Goal: Information Seeking & Learning: Learn about a topic

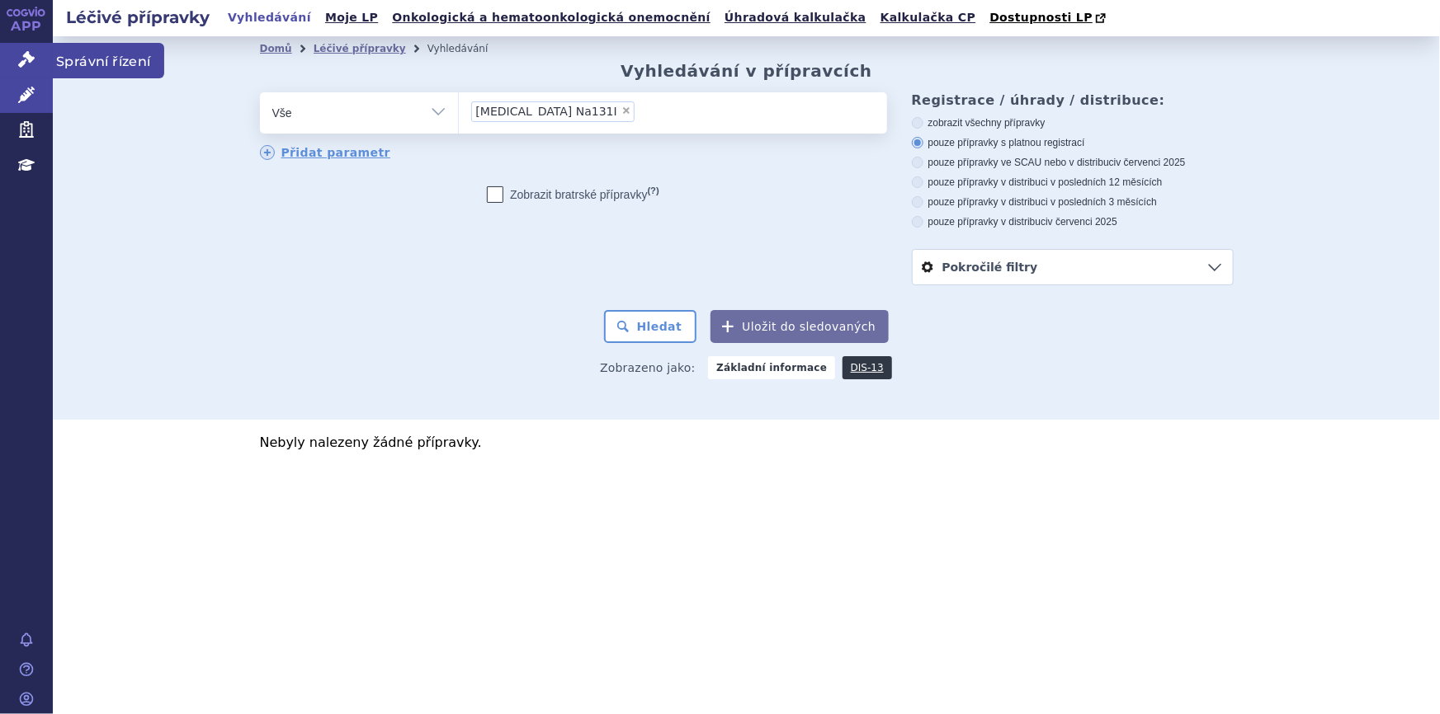
click at [18, 64] on icon at bounding box center [26, 59] width 16 height 16
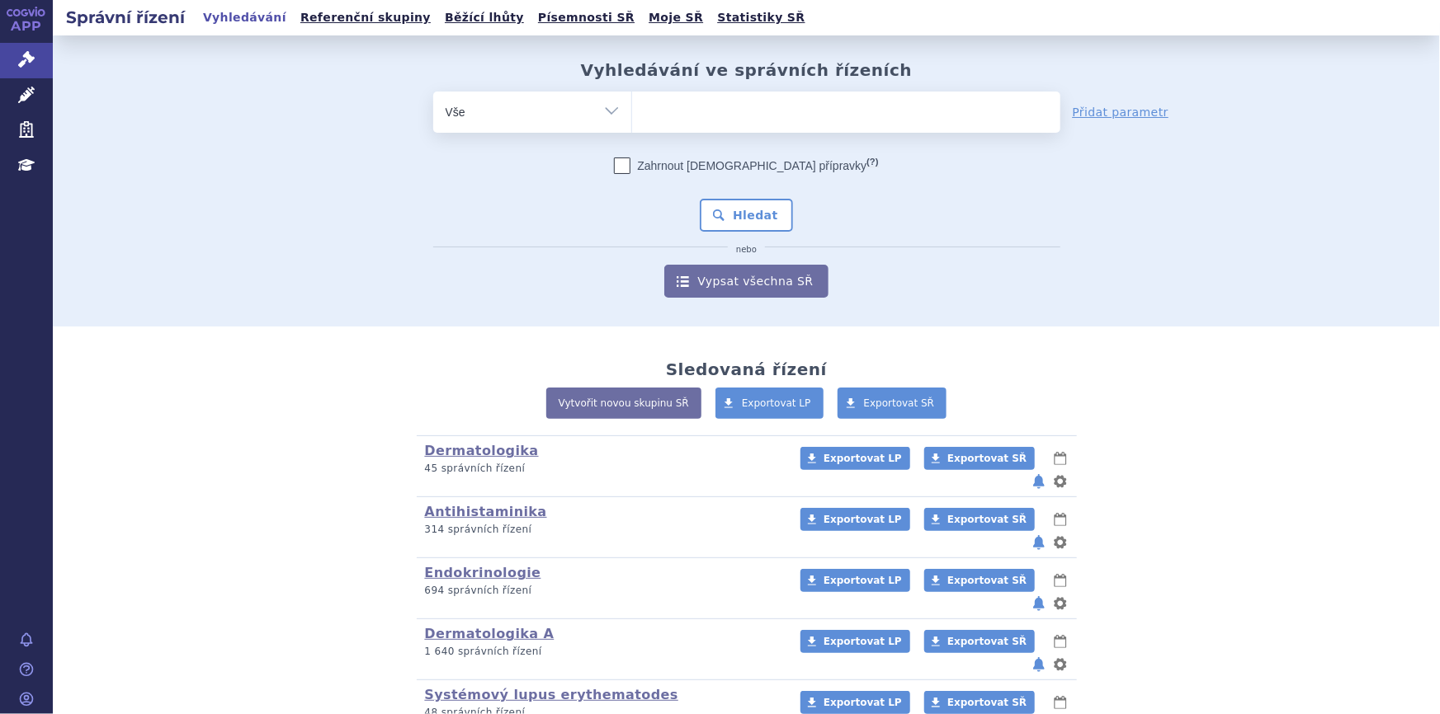
click at [778, 115] on ul at bounding box center [846, 109] width 428 height 35
click at [632, 115] on select at bounding box center [631, 111] width 1 height 41
type input "ki"
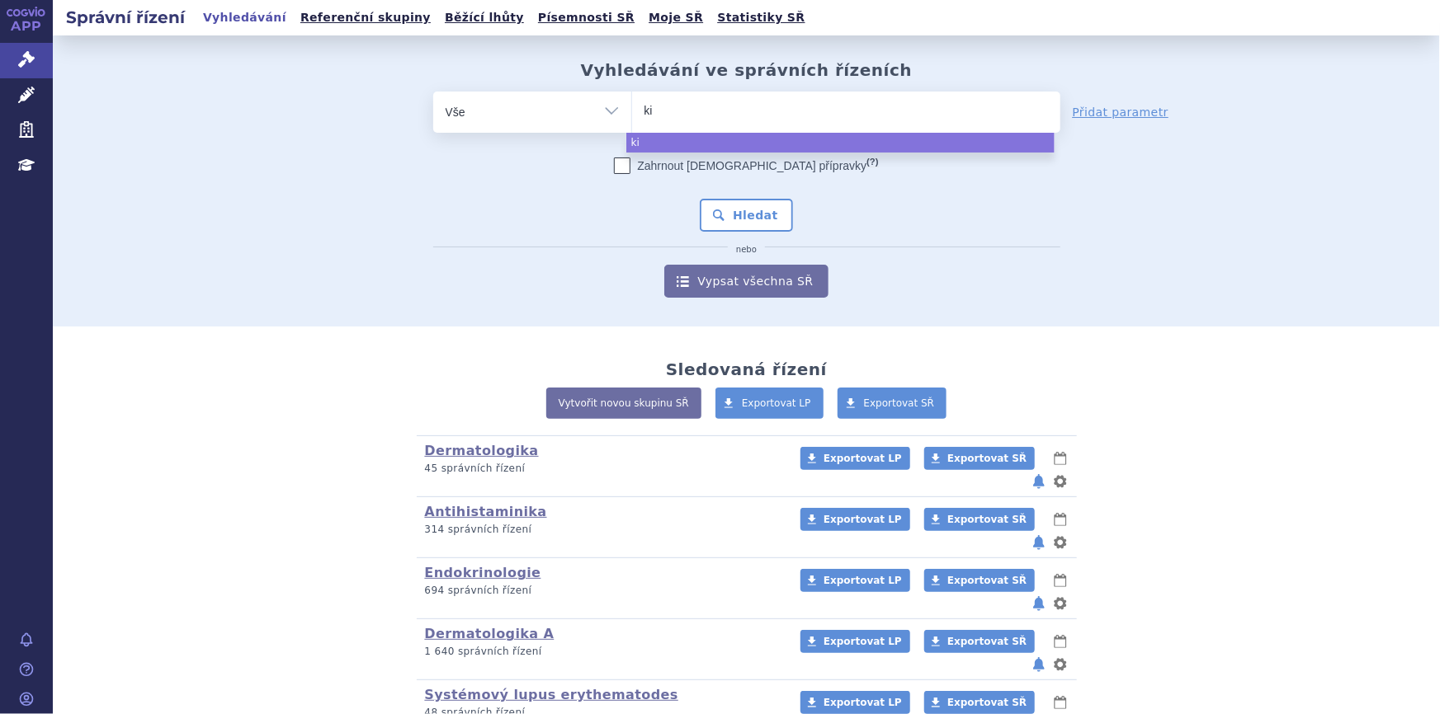
type input "kis"
type input "kisq"
type input "kisqa"
type input "kisqali"
select select "kisqali"
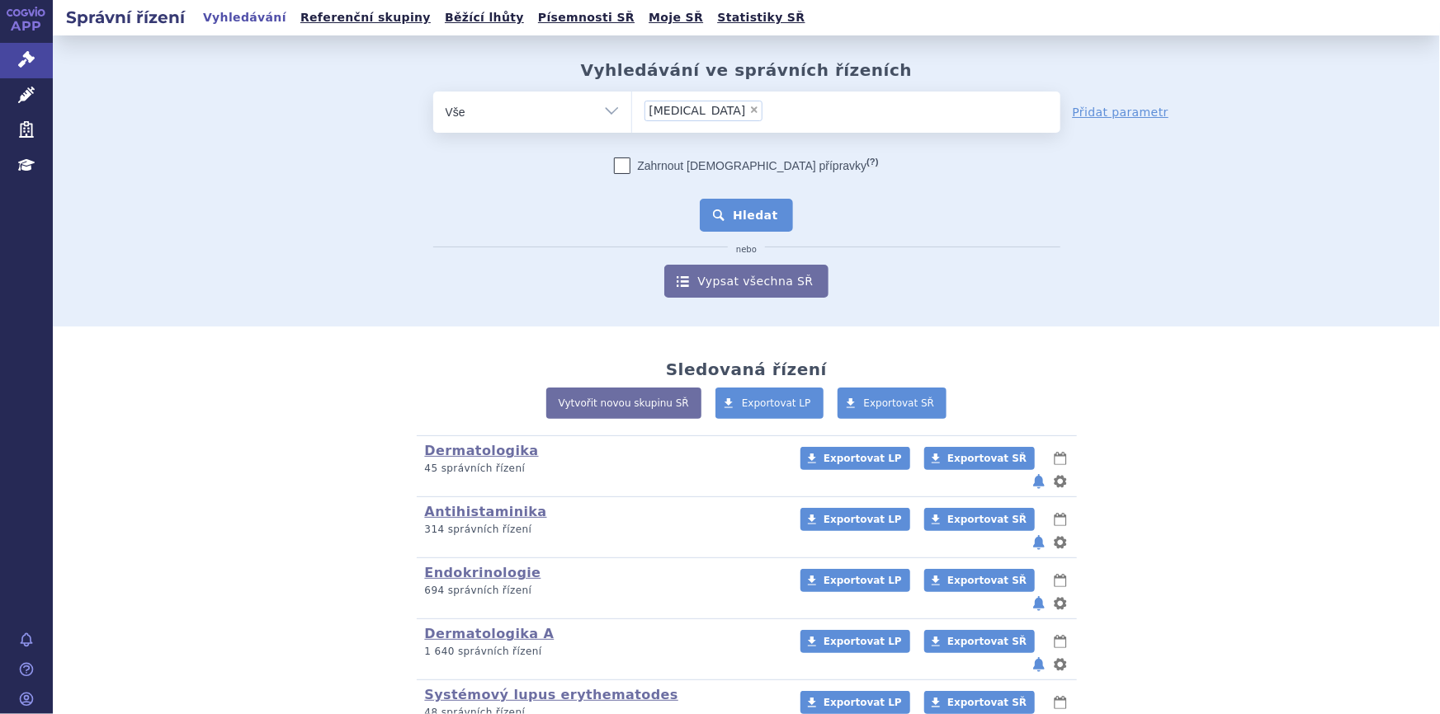
click at [749, 214] on button "Hledat" at bounding box center [746, 215] width 93 height 33
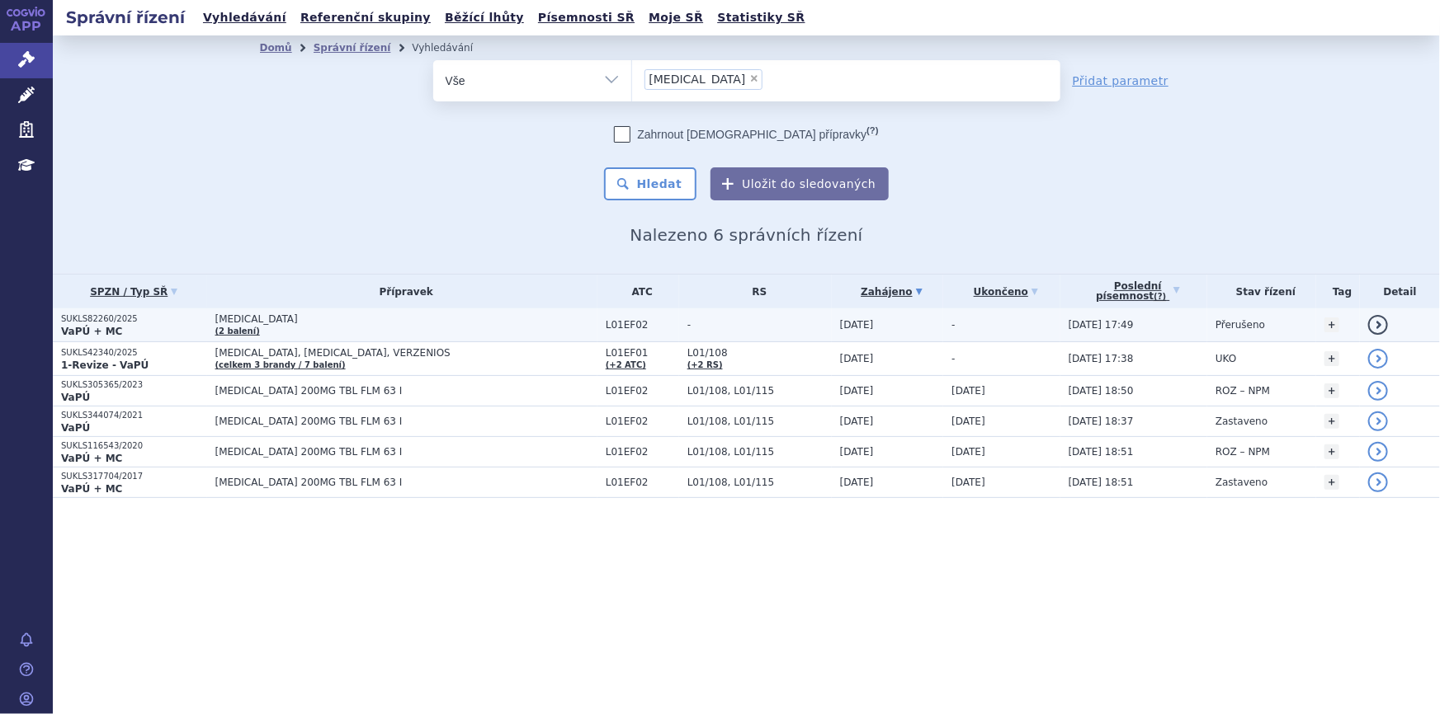
click at [687, 328] on span "-" at bounding box center [759, 325] width 144 height 12
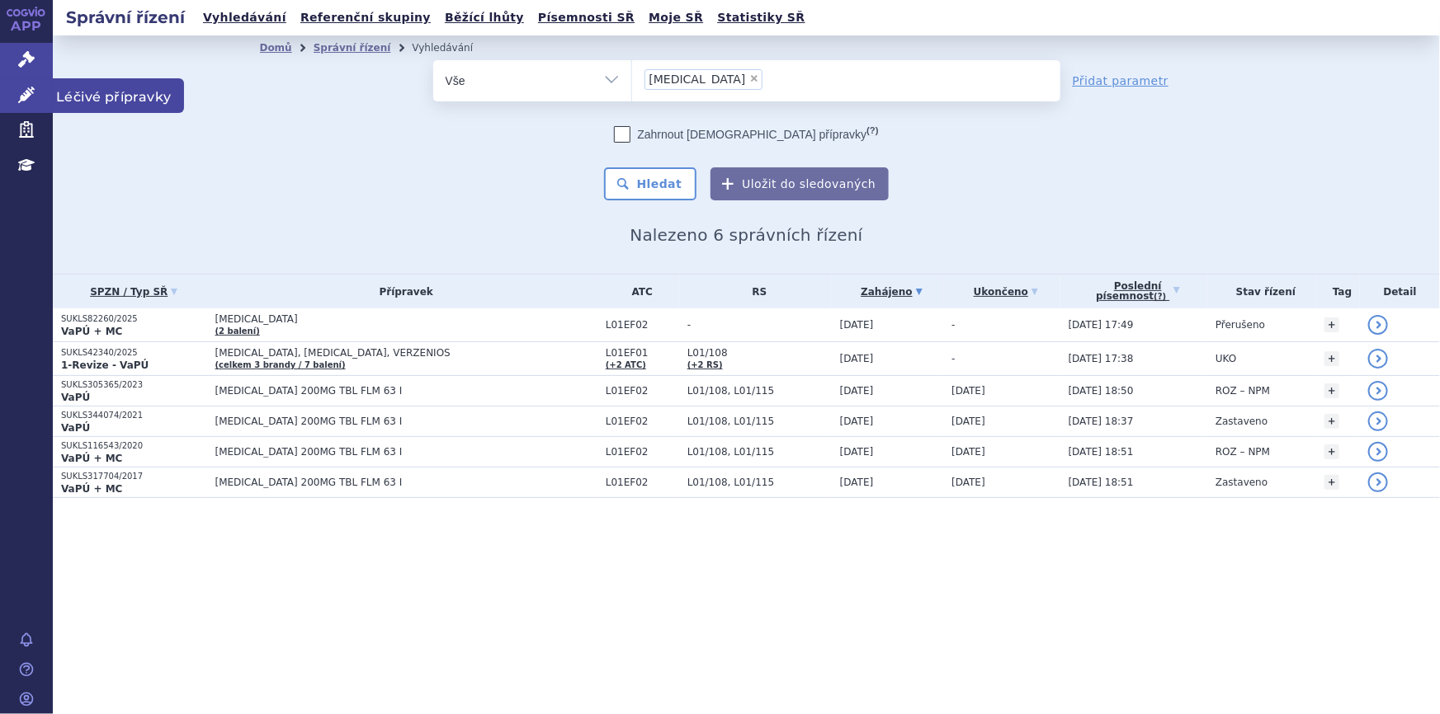
click at [24, 92] on icon at bounding box center [26, 95] width 16 height 16
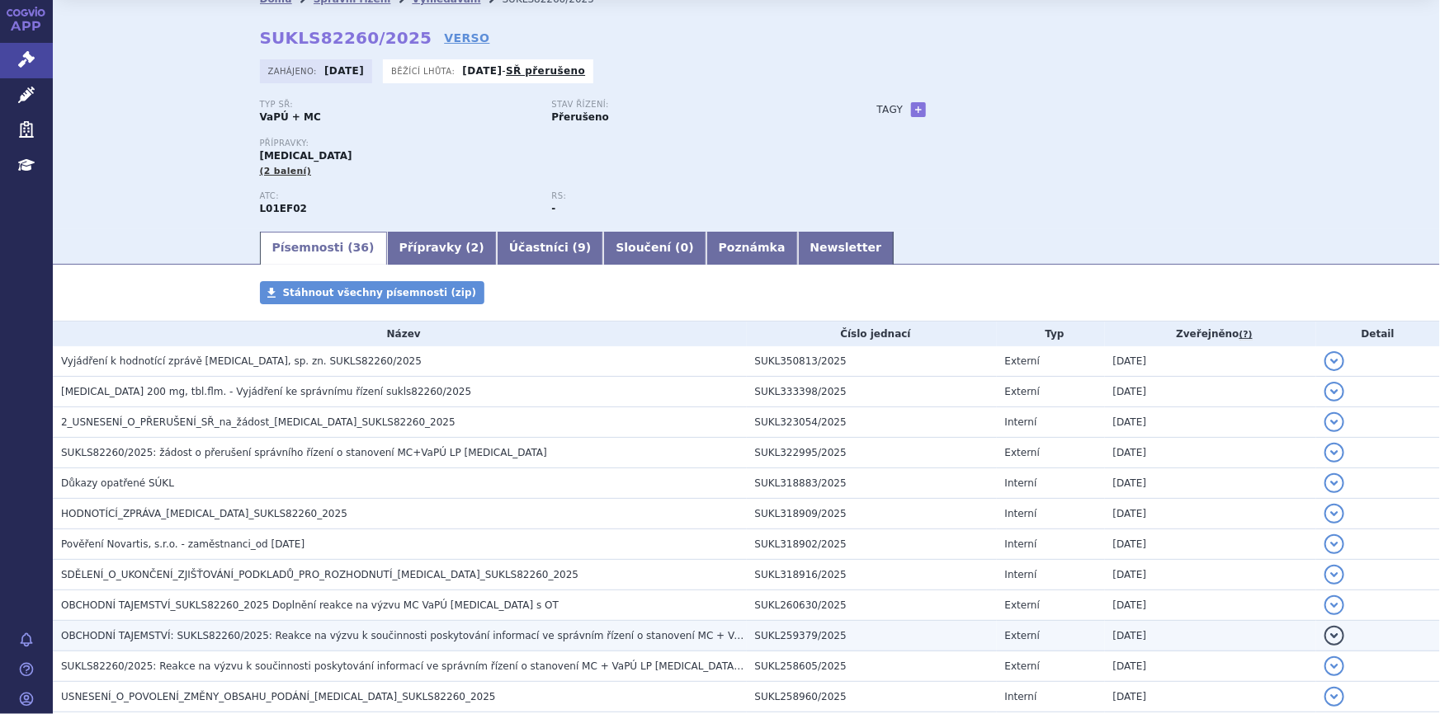
scroll to position [74, 0]
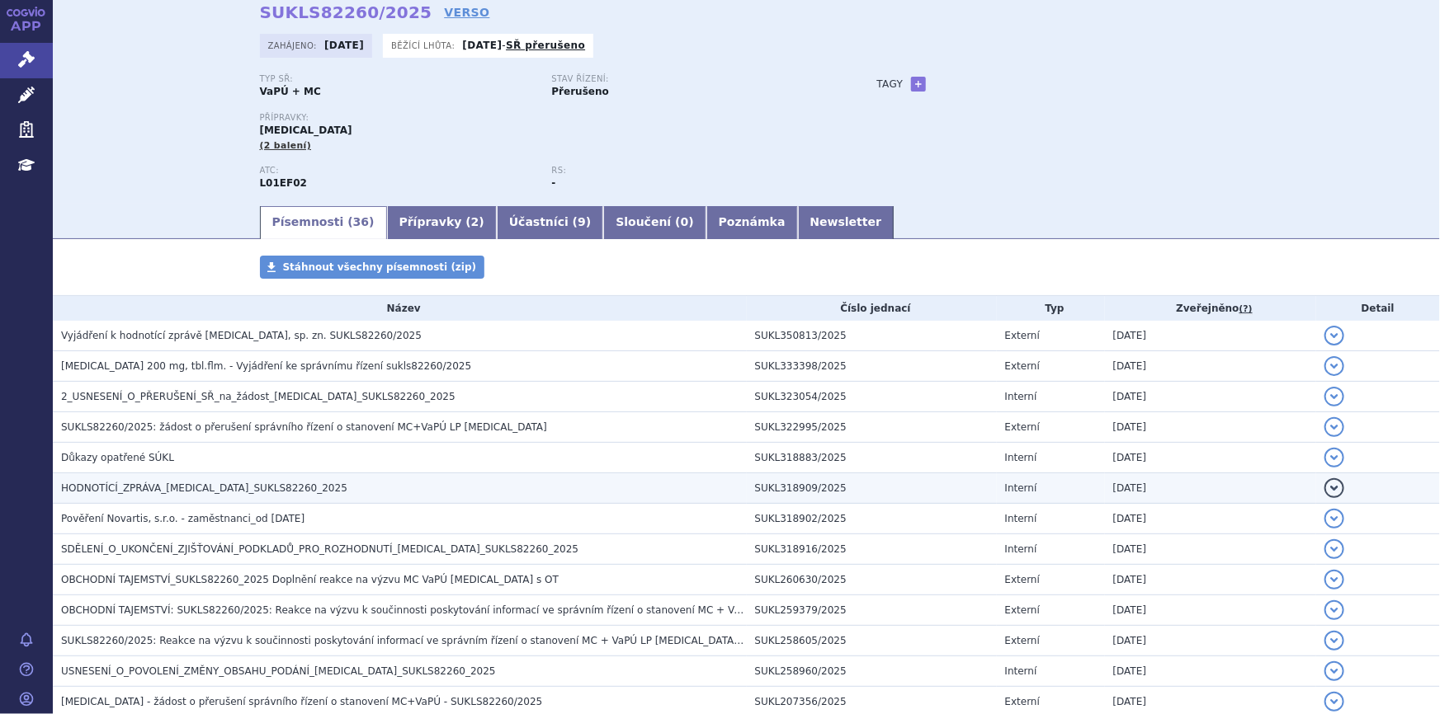
click at [247, 493] on h3 "HODNOTÍCÍ_ZPRÁVA_KISQALI_SUKLS82260_2025" at bounding box center [404, 488] width 686 height 16
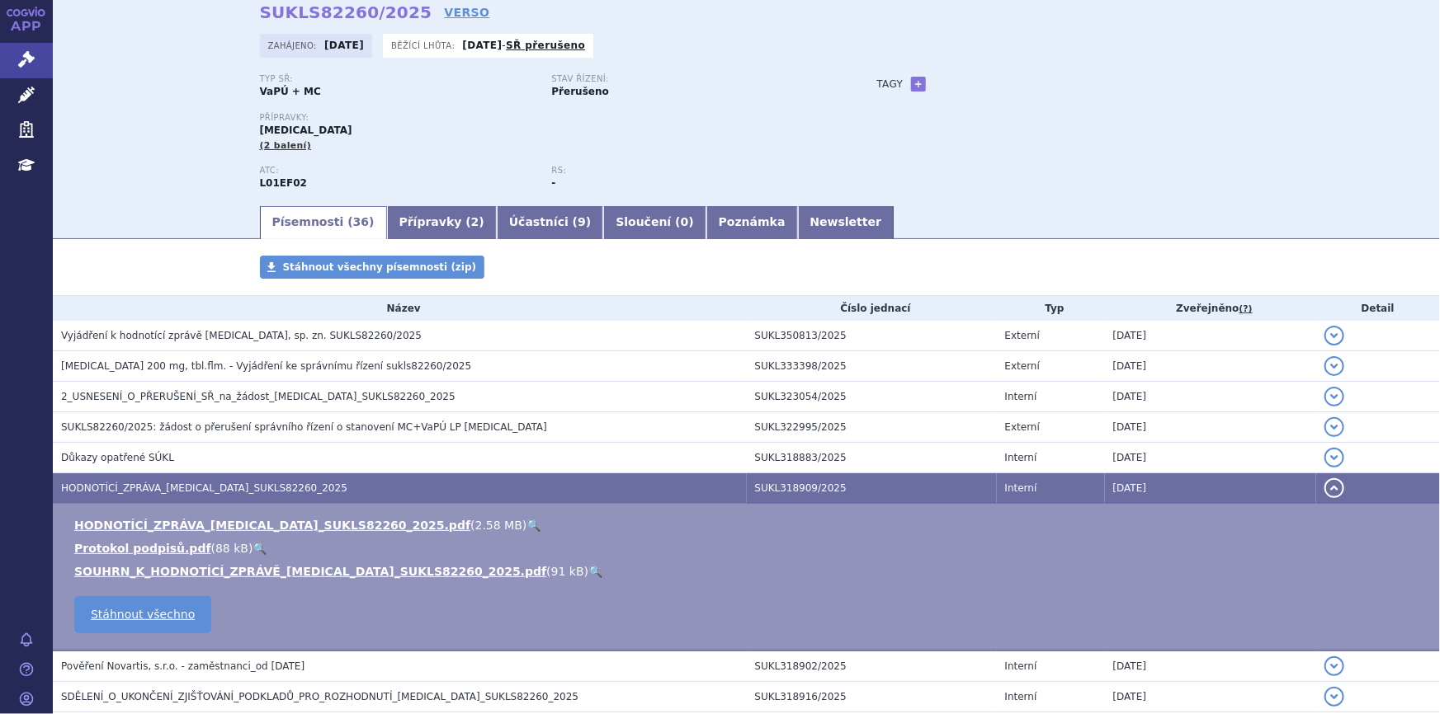
click at [526, 519] on link "🔍" at bounding box center [533, 525] width 14 height 13
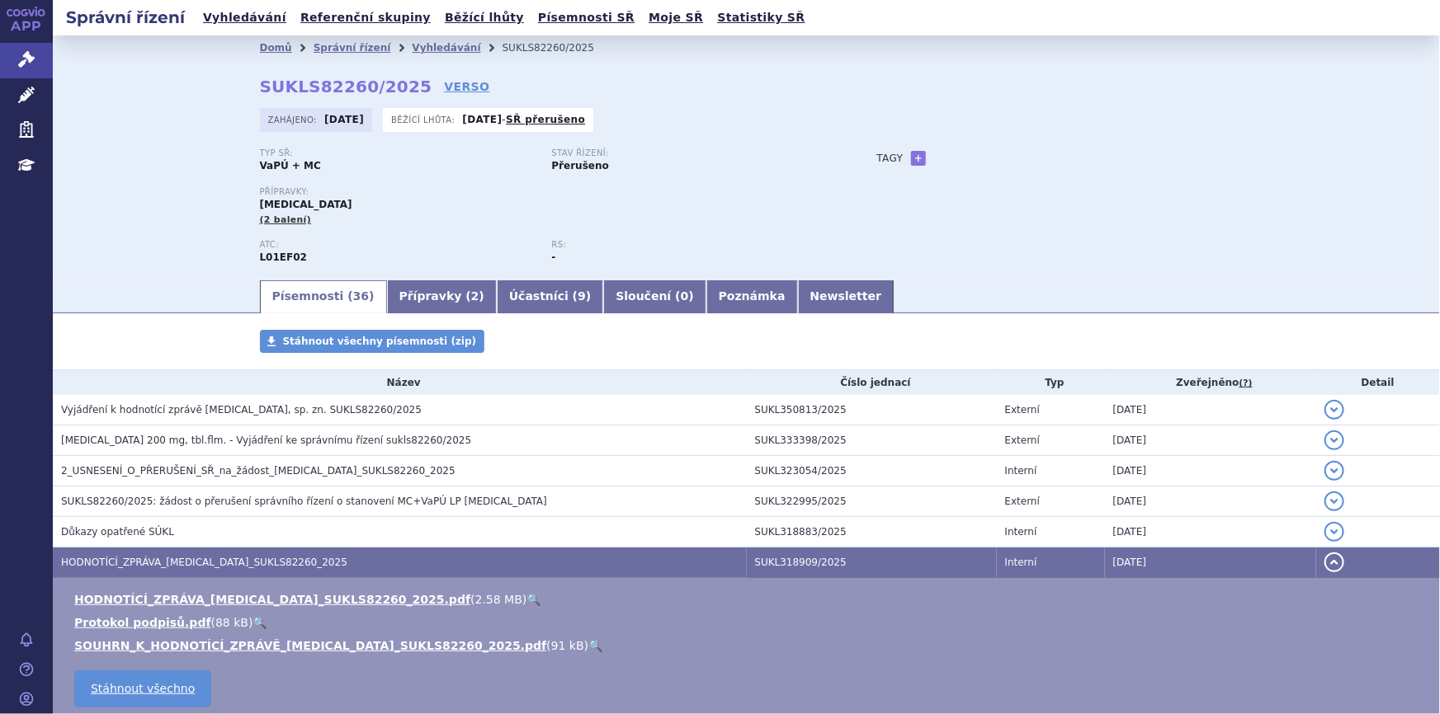
click at [827, 231] on div "Přípravky: KISQALI (2 balení)" at bounding box center [552, 213] width 584 height 53
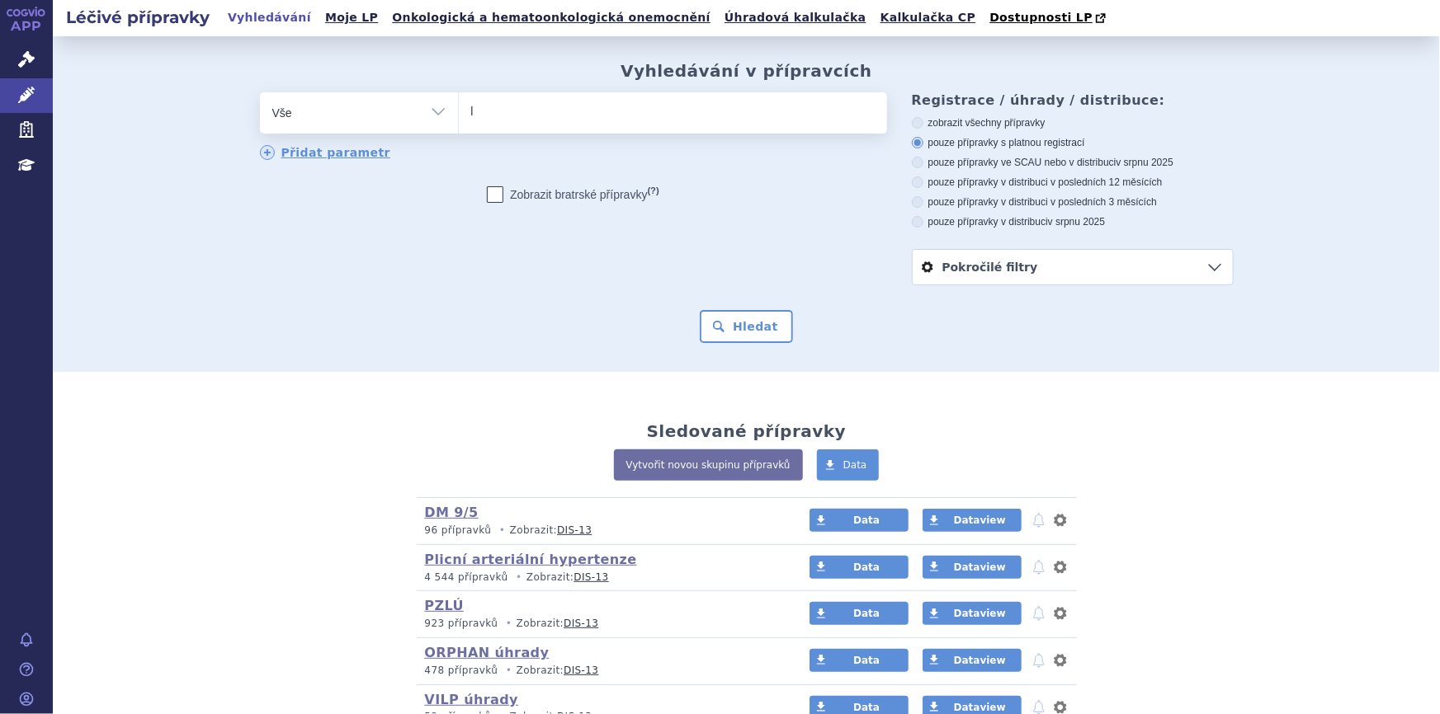
type input "la"
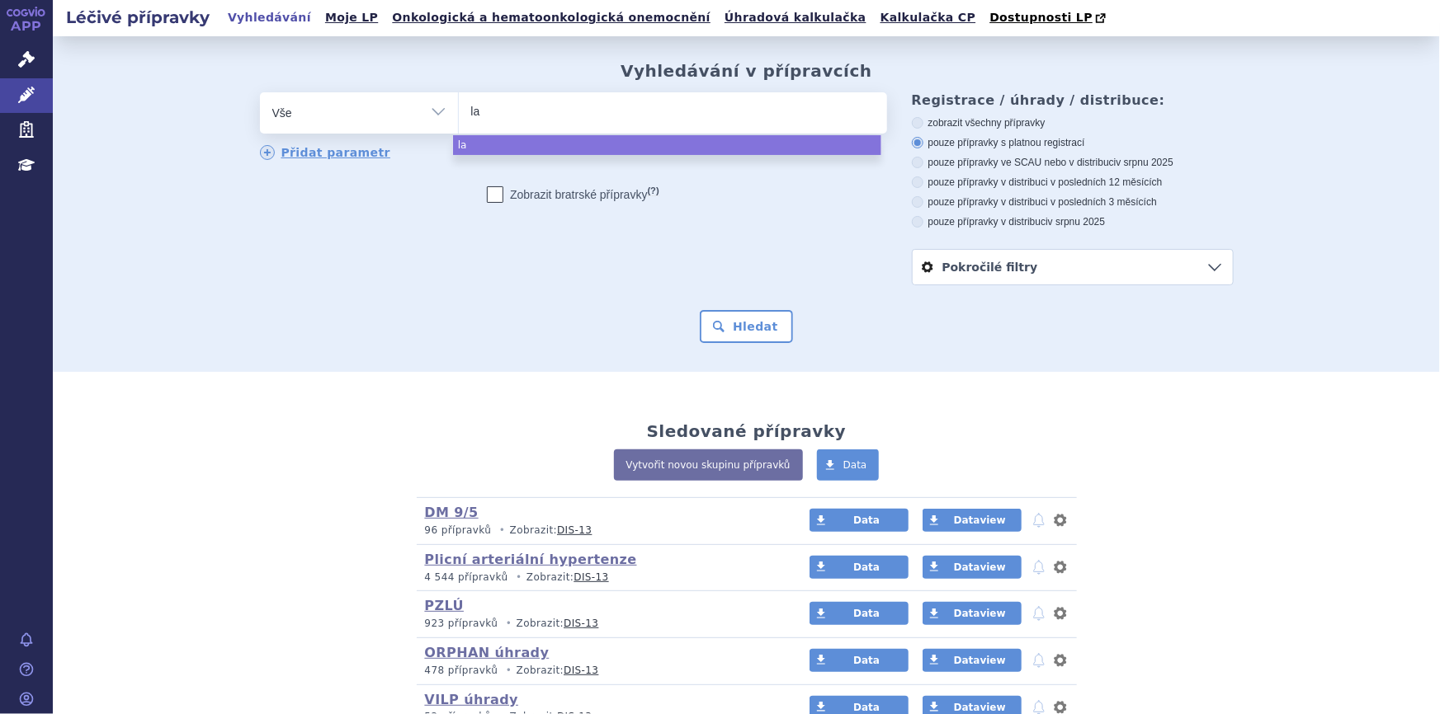
type input "lag"
type input "lagev"
type input "lagevr"
type input "lagevrio"
select select "lagevrio"
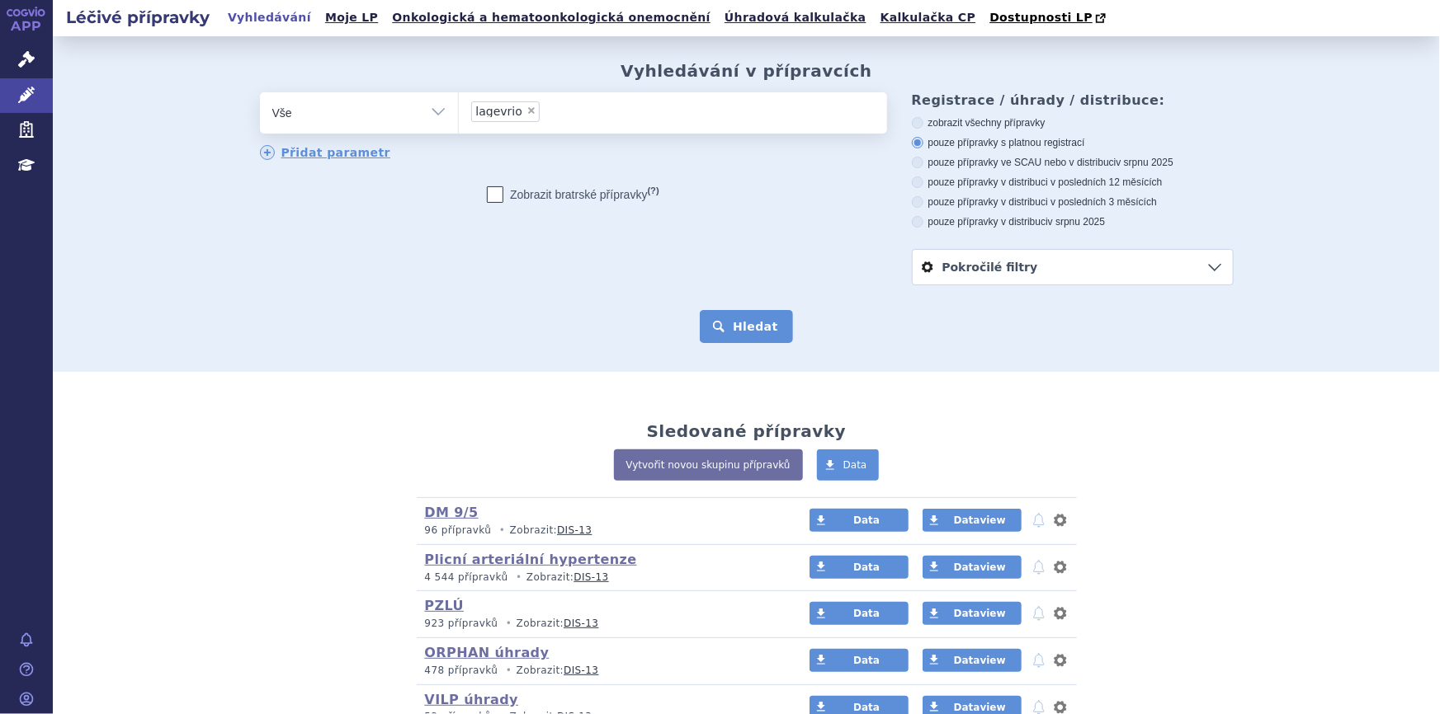
click at [725, 325] on button "Hledat" at bounding box center [746, 326] width 93 height 33
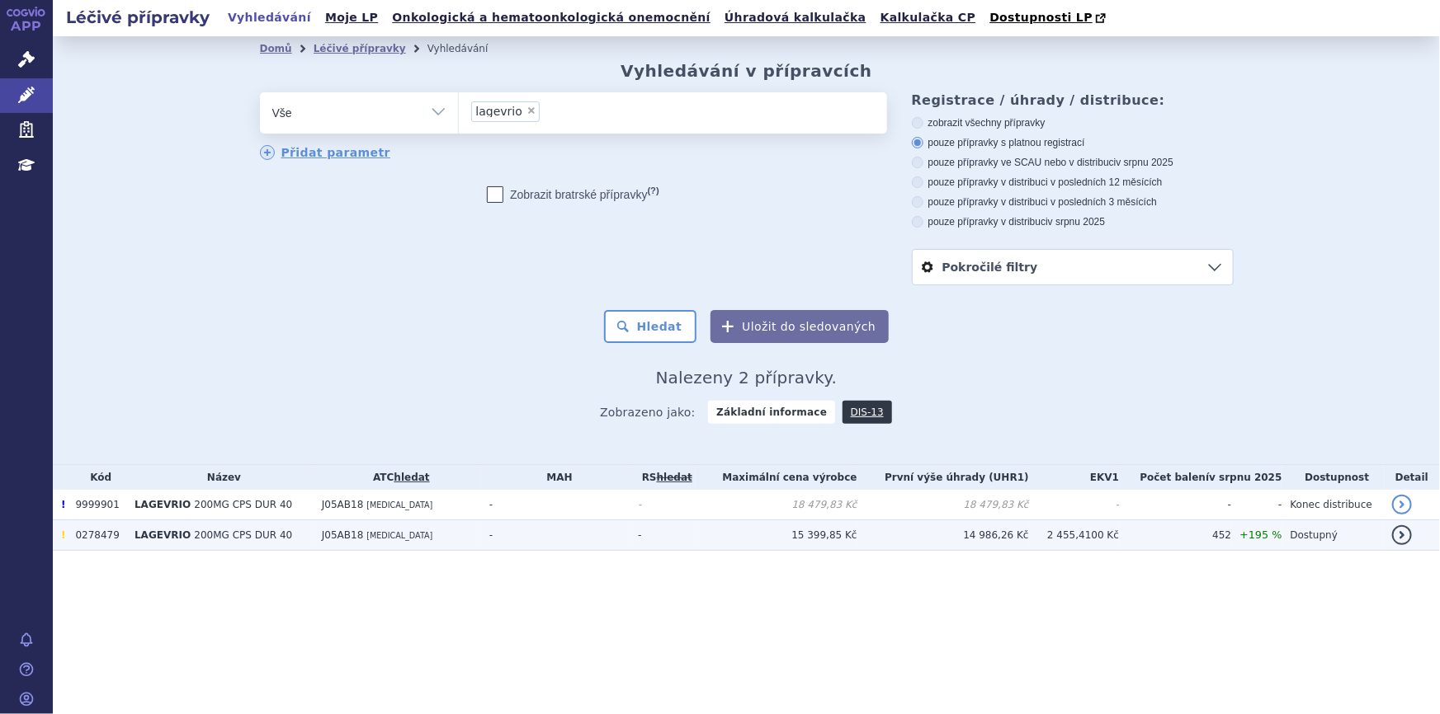
click at [297, 538] on td "LAGEVRIO 200MG CPS DUR 40" at bounding box center [219, 536] width 187 height 31
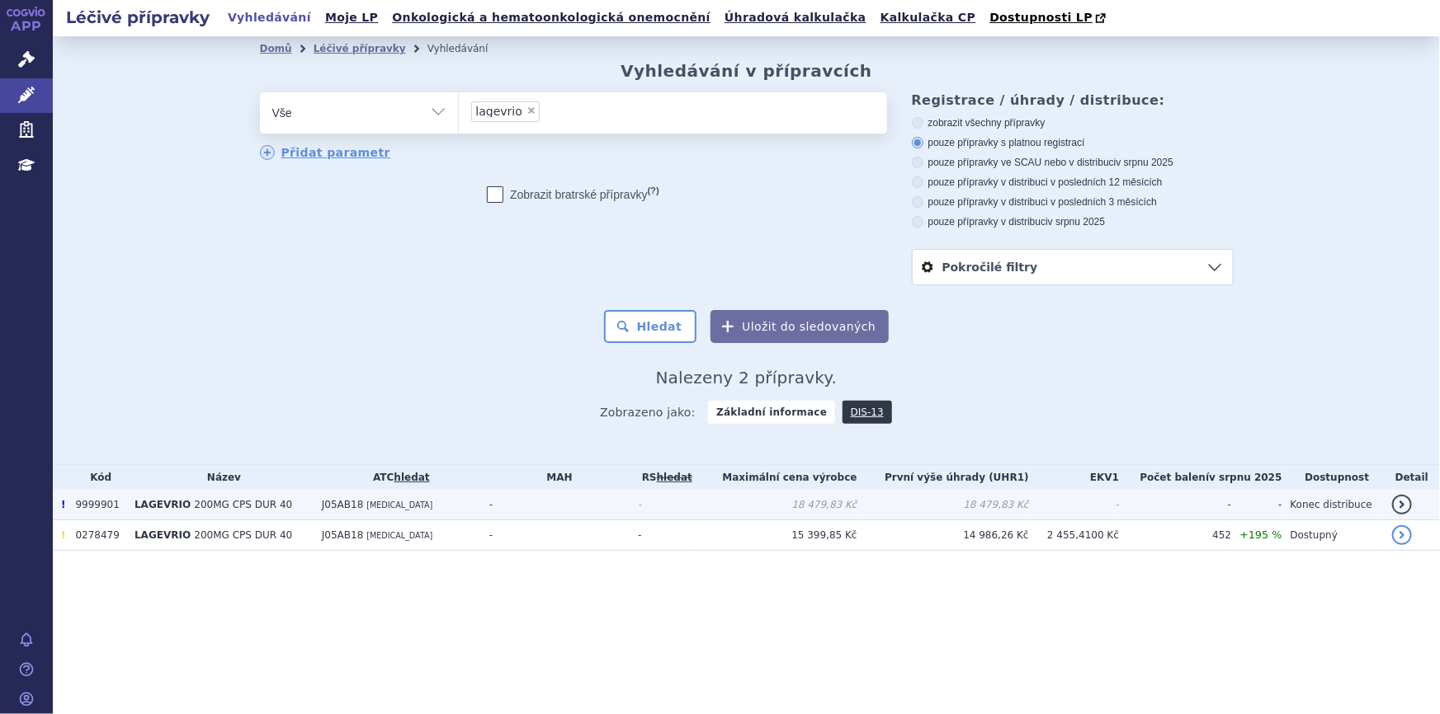
click at [295, 508] on td "LAGEVRIO 200MG CPS DUR 40" at bounding box center [219, 505] width 187 height 31
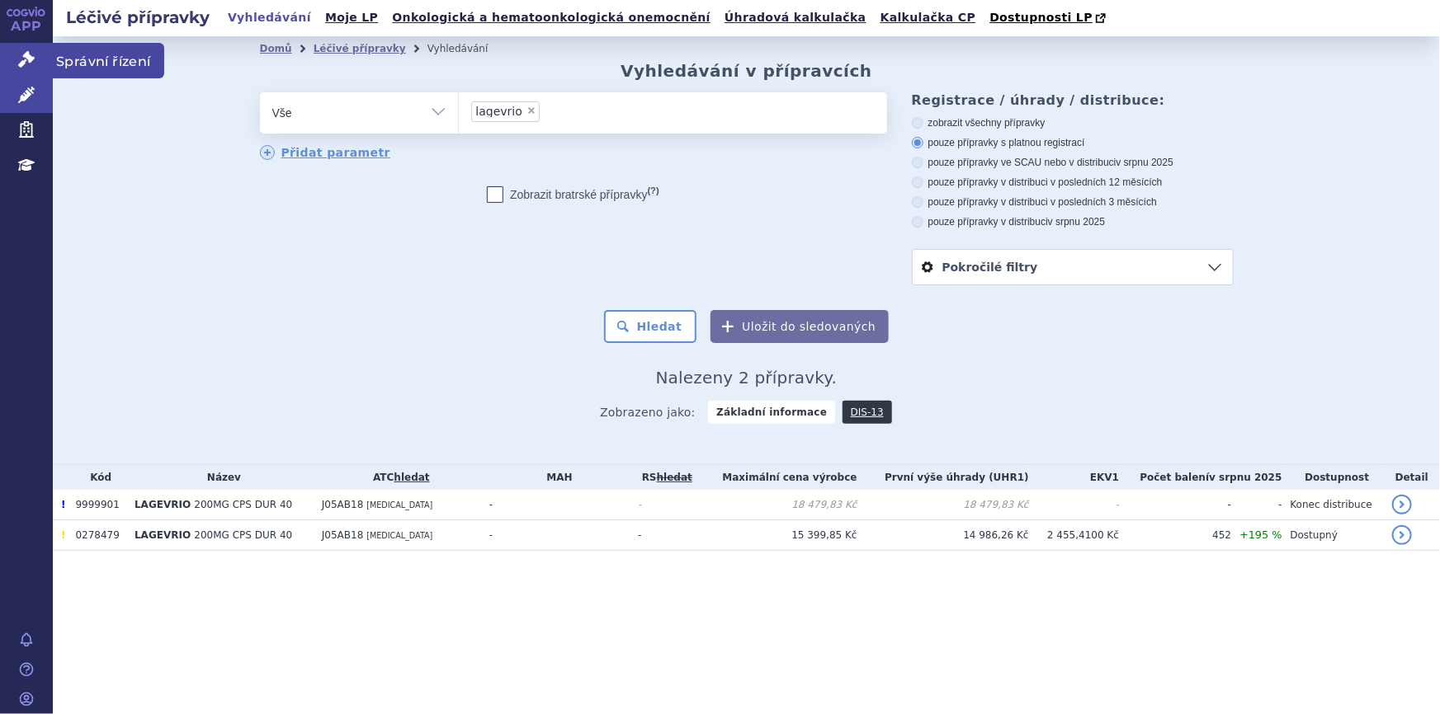
click at [24, 49] on link "Správní řízení" at bounding box center [26, 60] width 53 height 35
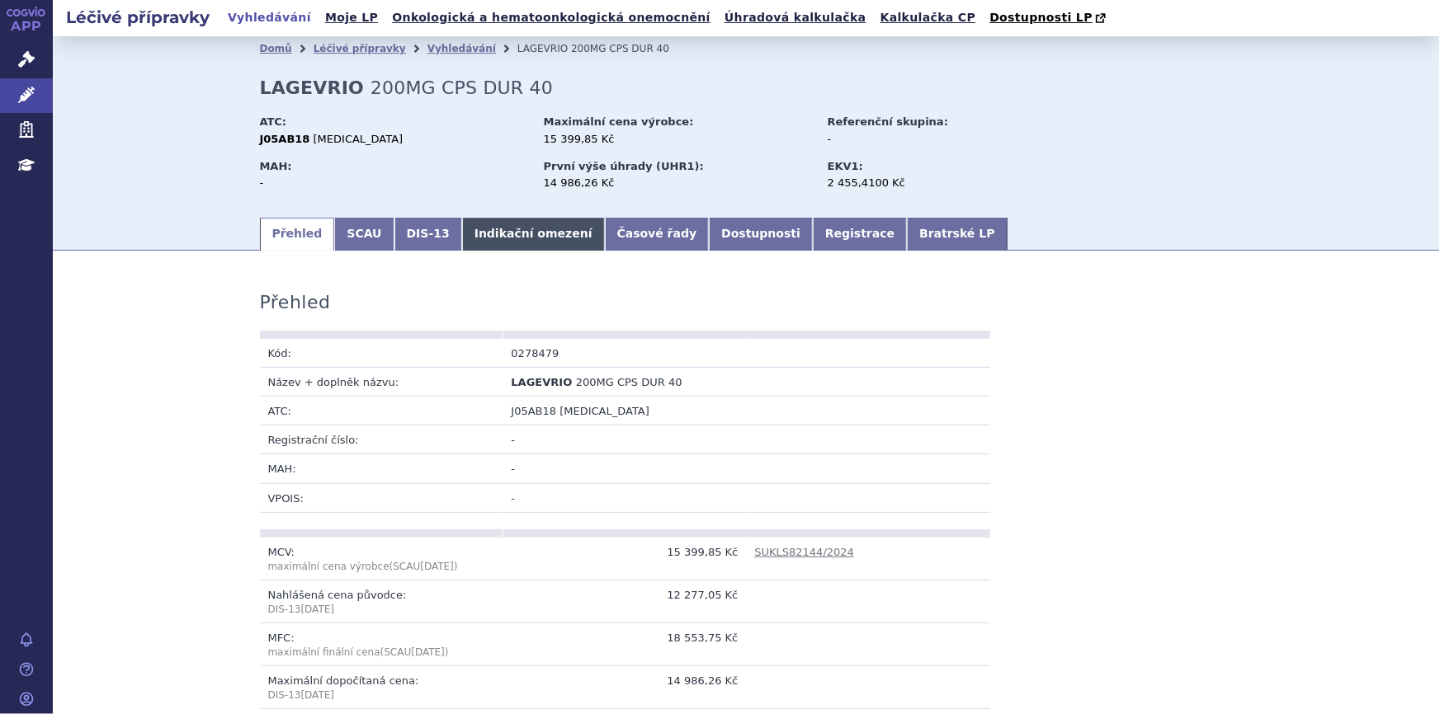
click at [473, 233] on link "Indikační omezení" at bounding box center [533, 234] width 143 height 33
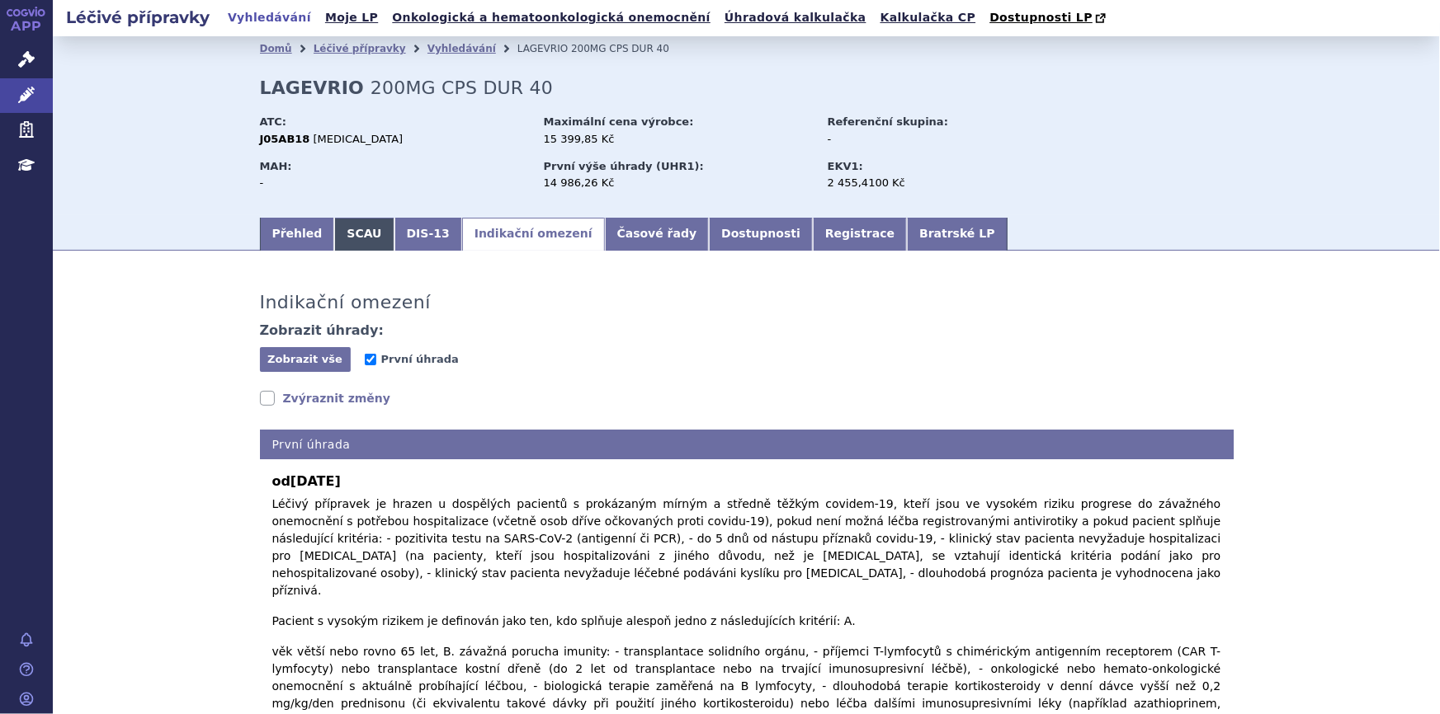
click at [355, 233] on link "SCAU" at bounding box center [363, 234] width 59 height 33
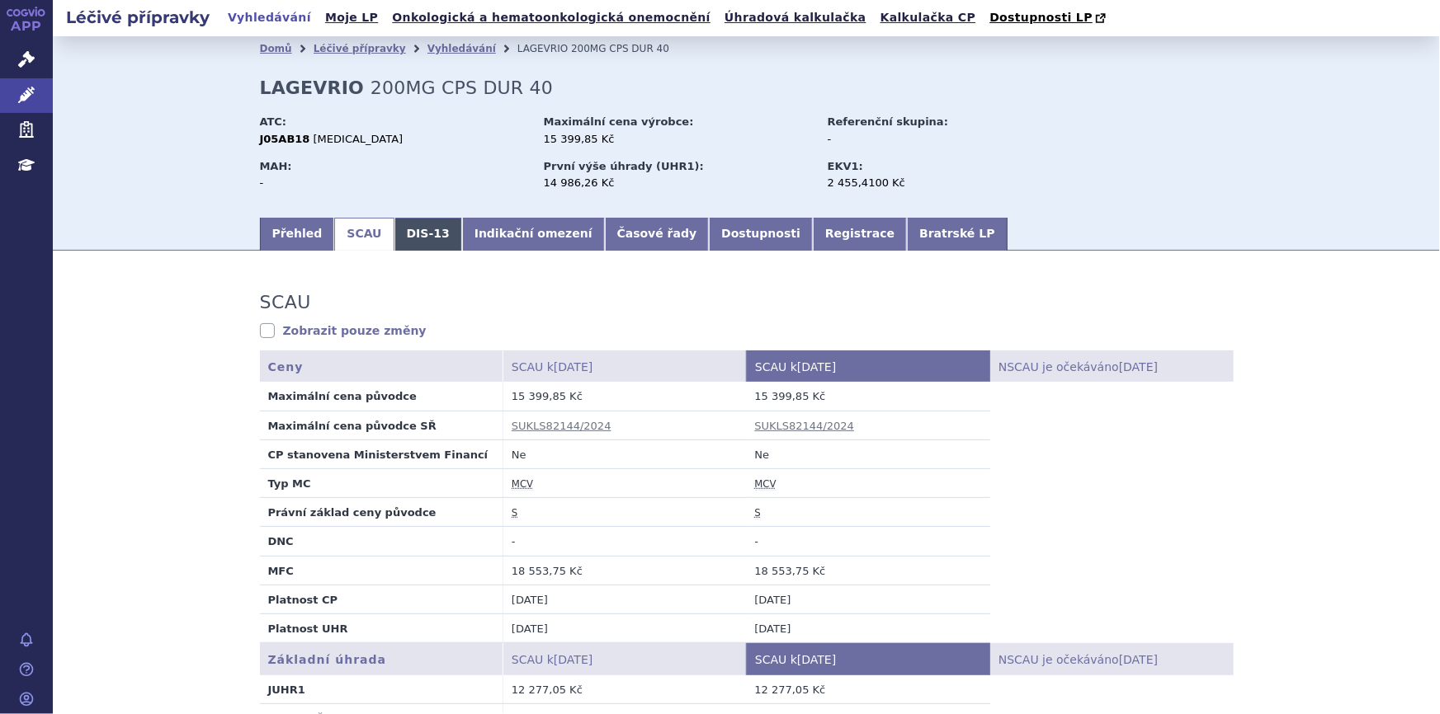
click at [405, 223] on link "DIS-13" at bounding box center [428, 234] width 68 height 33
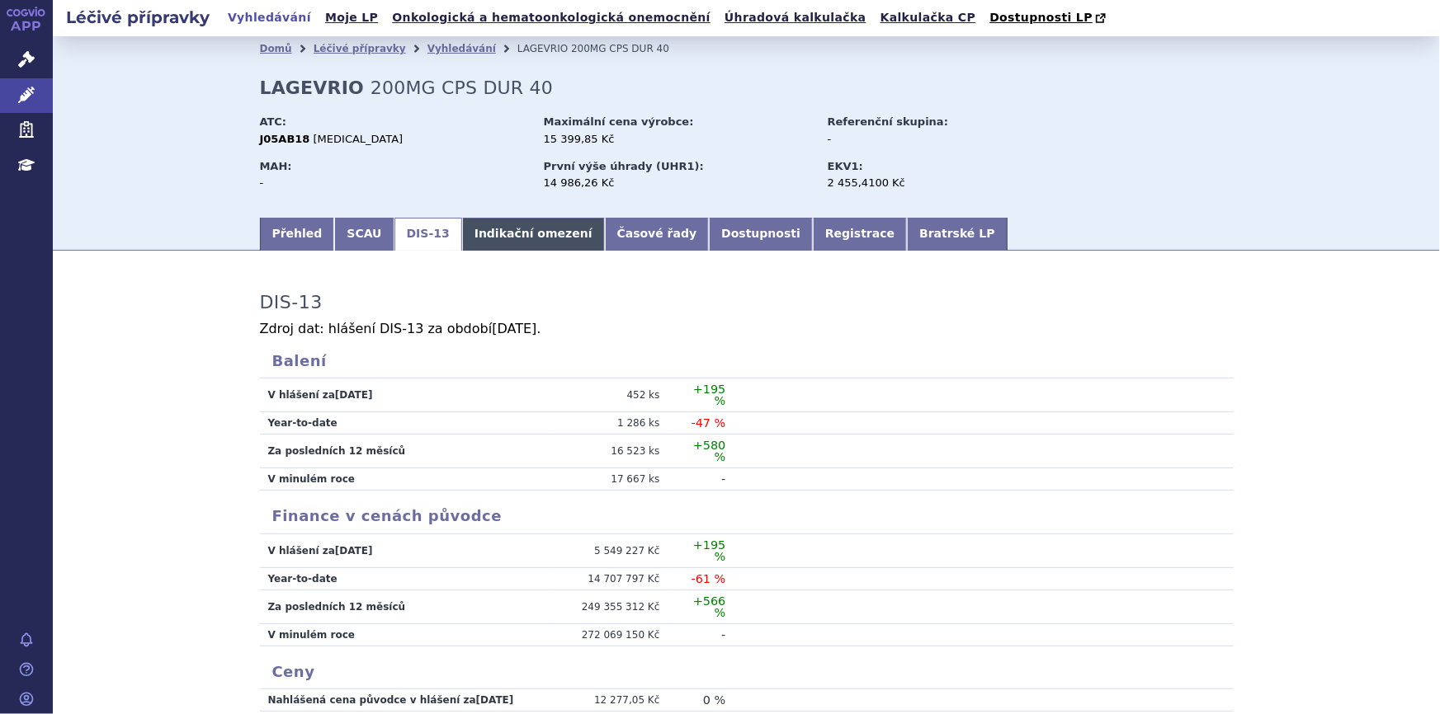
click at [480, 229] on link "Indikační omezení" at bounding box center [533, 234] width 143 height 33
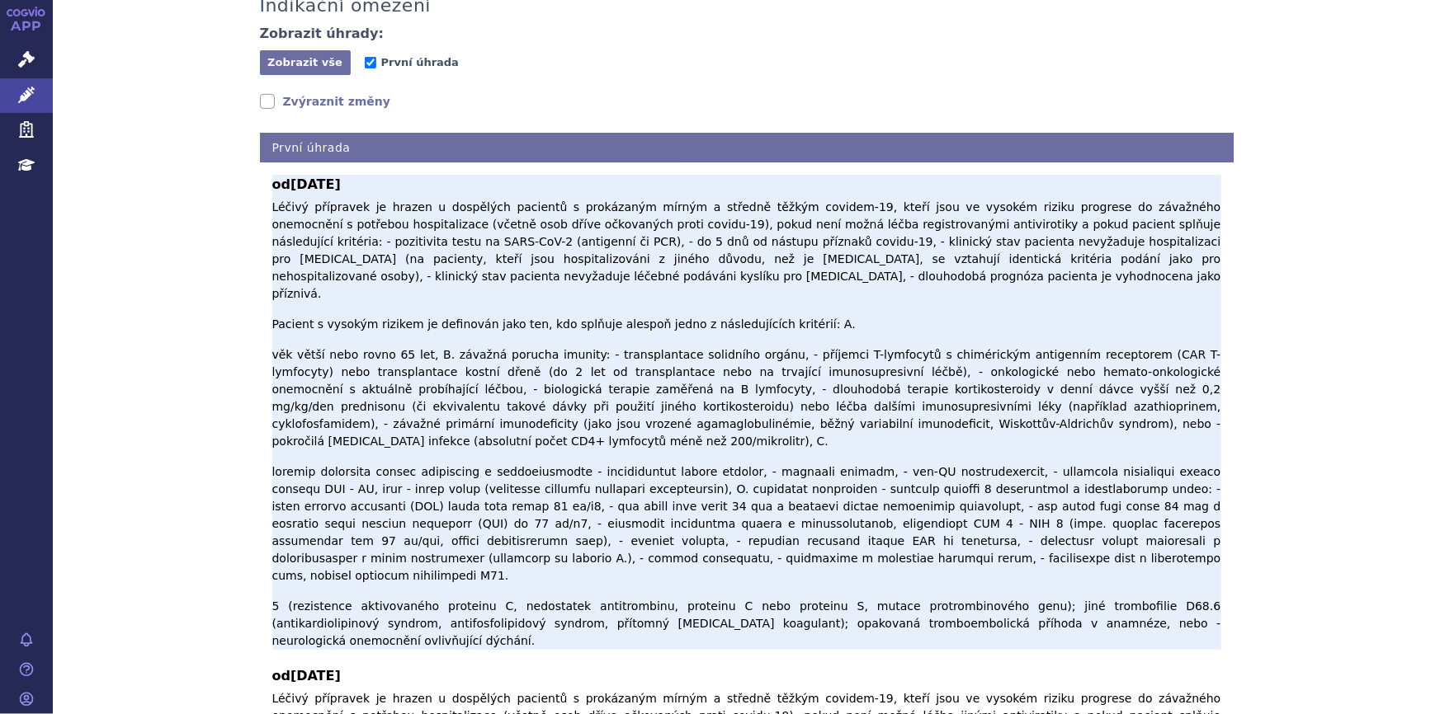
scroll to position [147, 0]
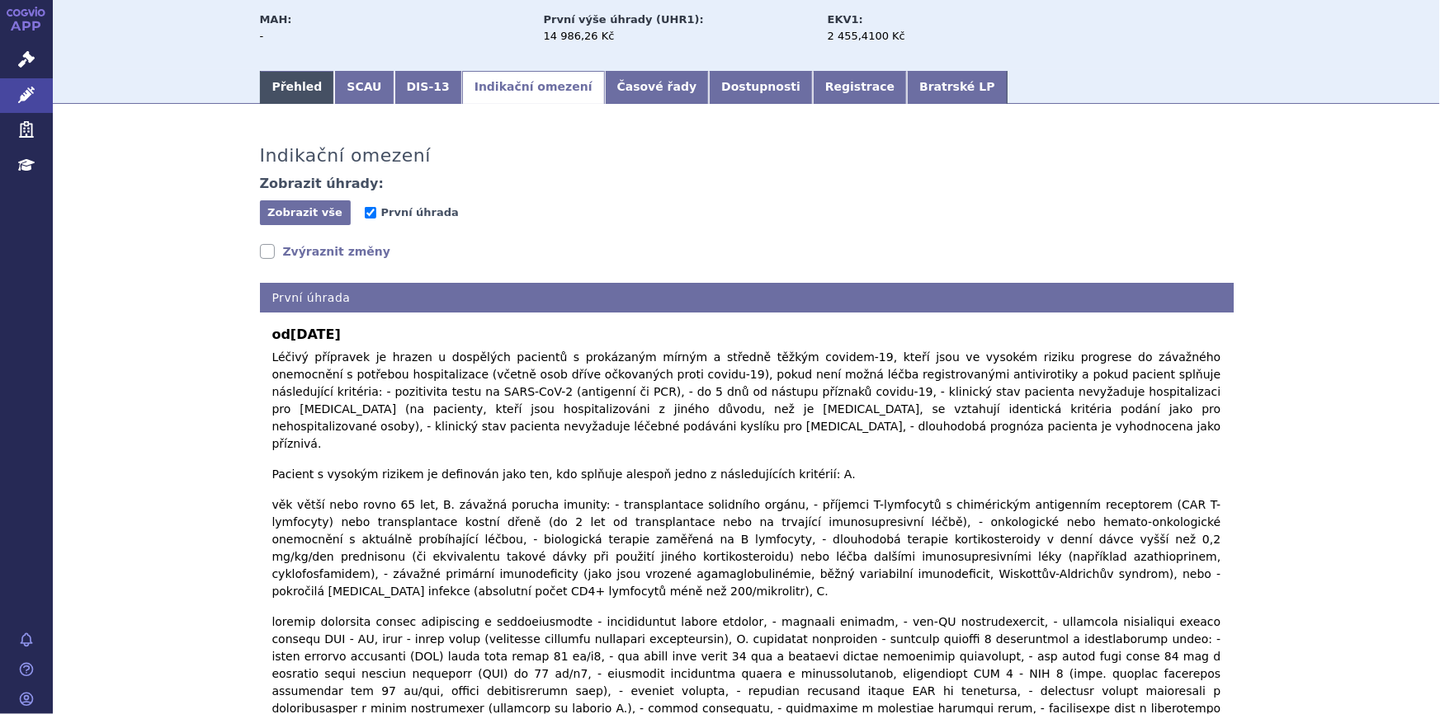
click at [297, 87] on link "Přehled" at bounding box center [297, 87] width 75 height 33
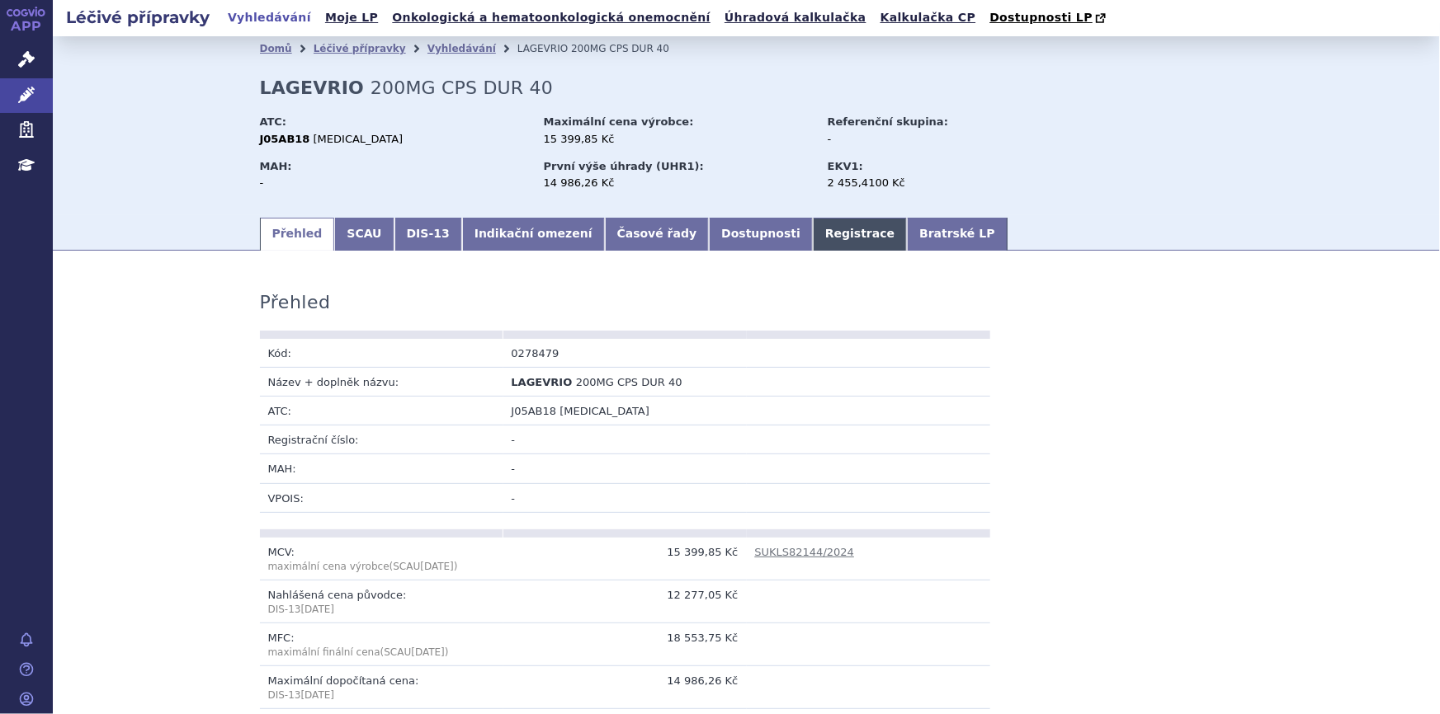
click at [813, 238] on link "Registrace" at bounding box center [860, 234] width 94 height 33
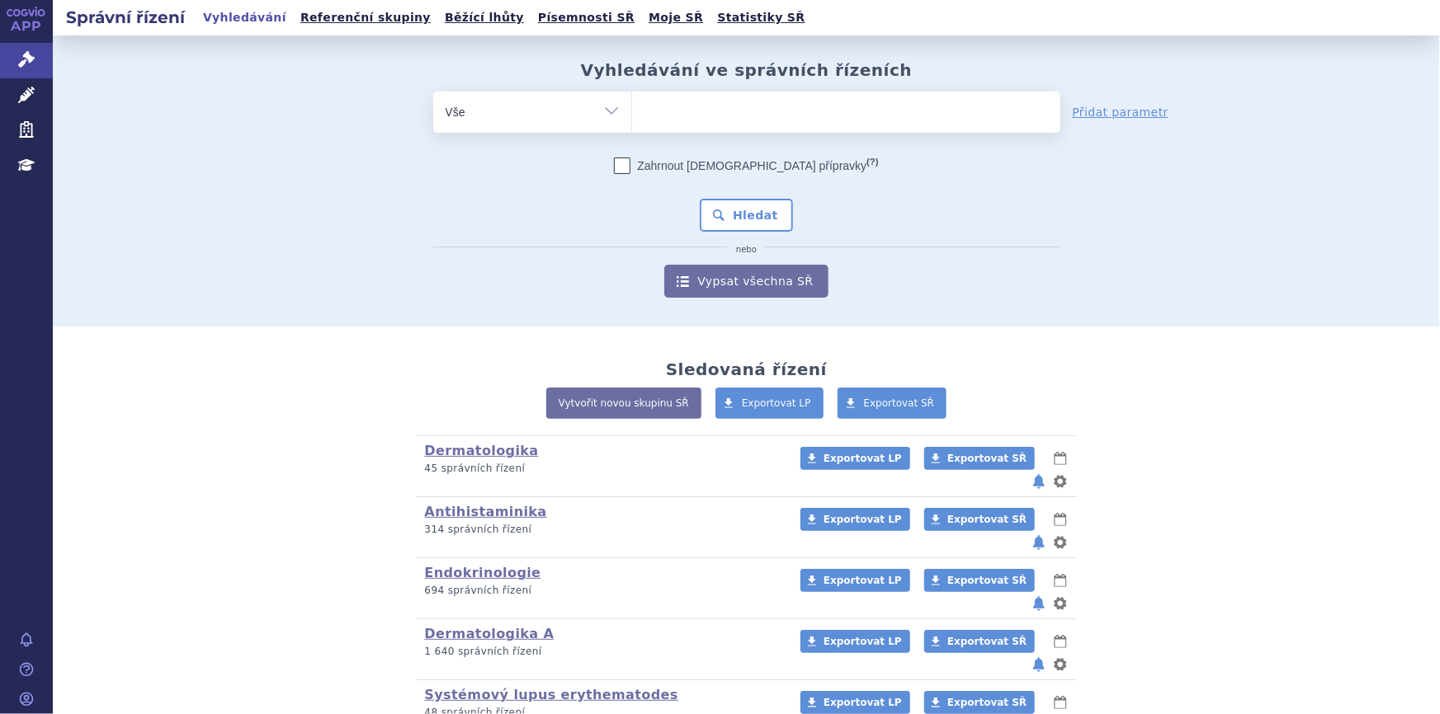
click at [657, 112] on ul at bounding box center [846, 109] width 428 height 35
click at [632, 112] on select at bounding box center [631, 111] width 1 height 41
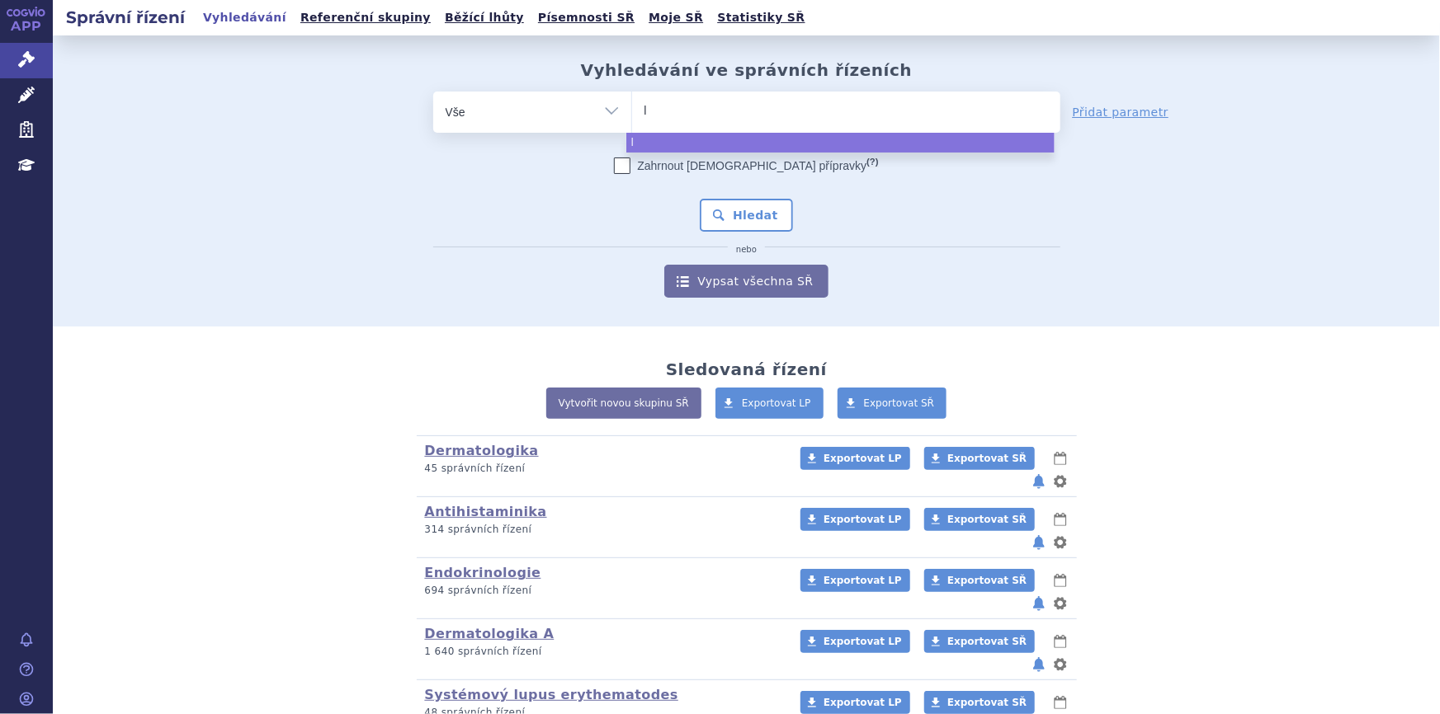
type input "la"
type input "lag"
type input "lagev"
type input "lagevr"
type input "lagevrio"
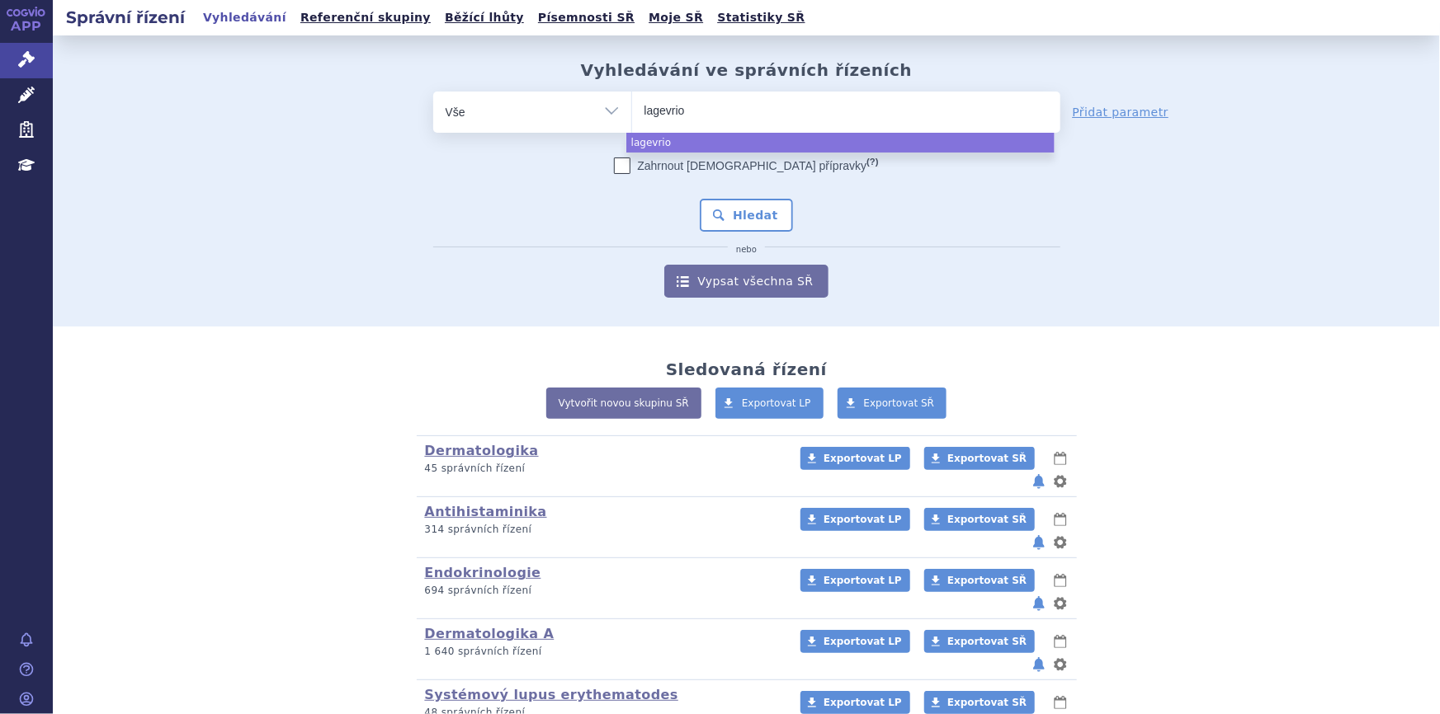
select select "lagevrio"
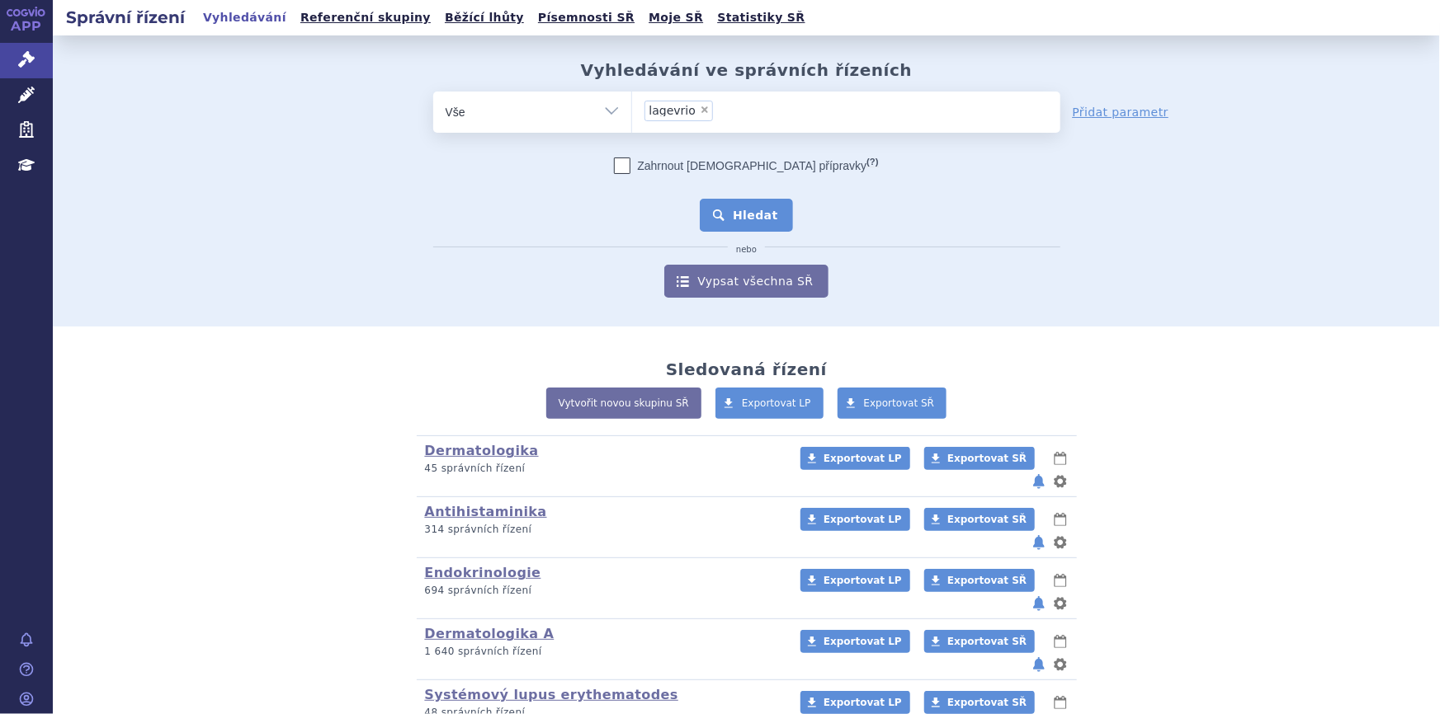
click at [733, 203] on button "Hledat" at bounding box center [746, 215] width 93 height 33
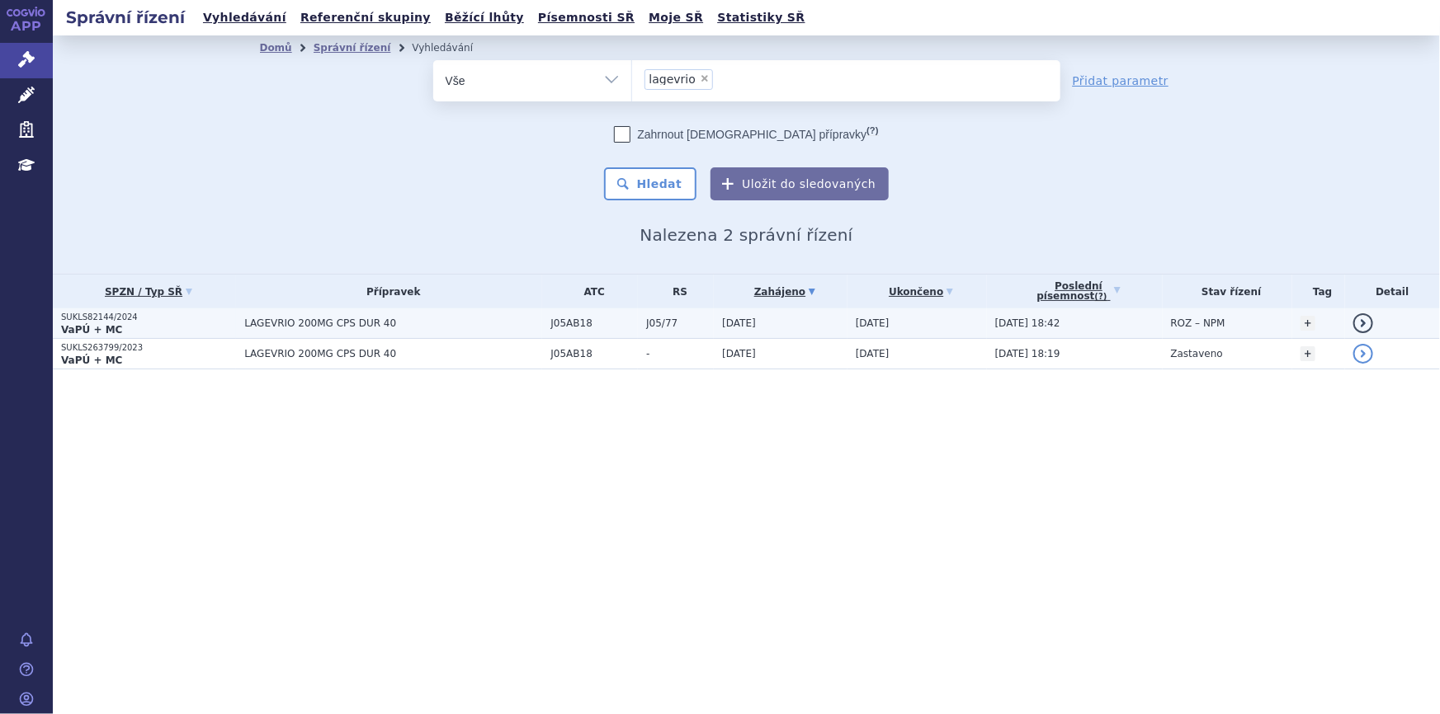
click at [487, 328] on span "LAGEVRIO 200MG CPS DUR 40" at bounding box center [393, 324] width 298 height 12
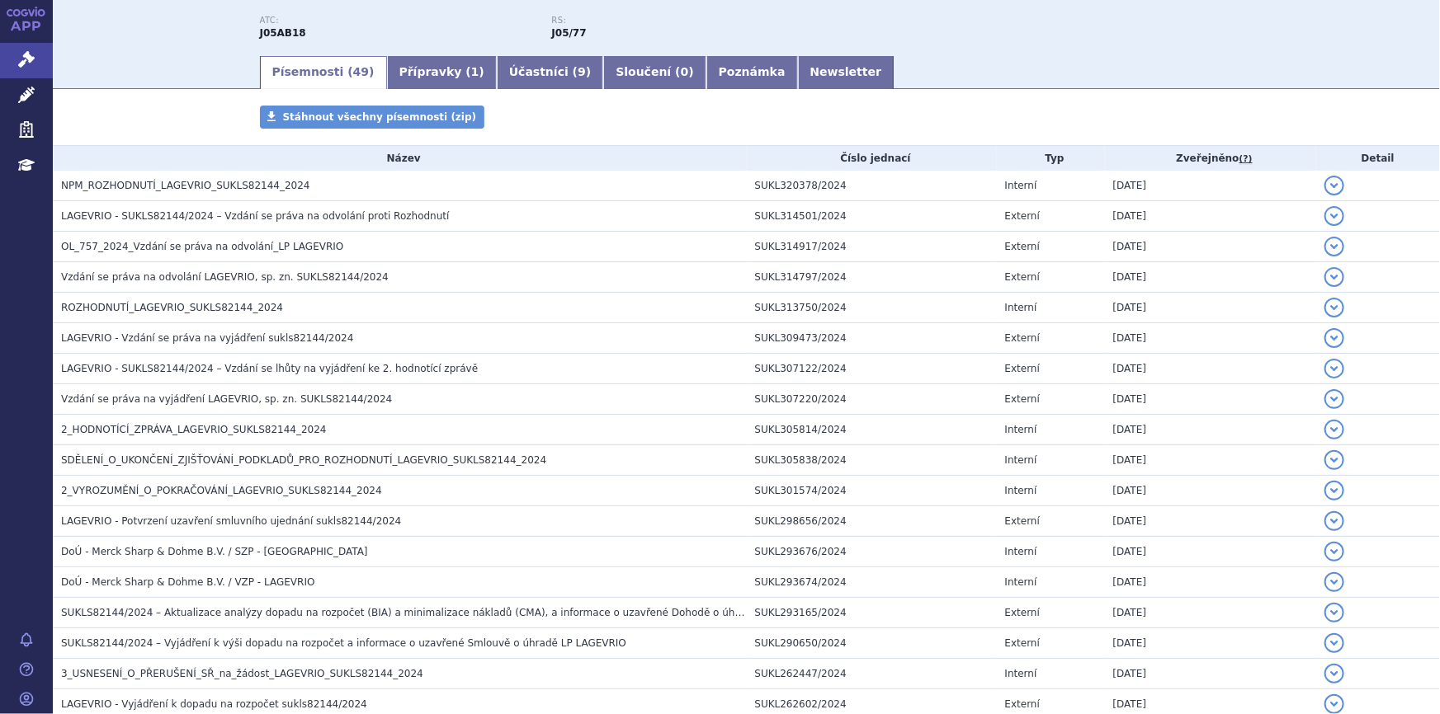
scroll to position [74, 0]
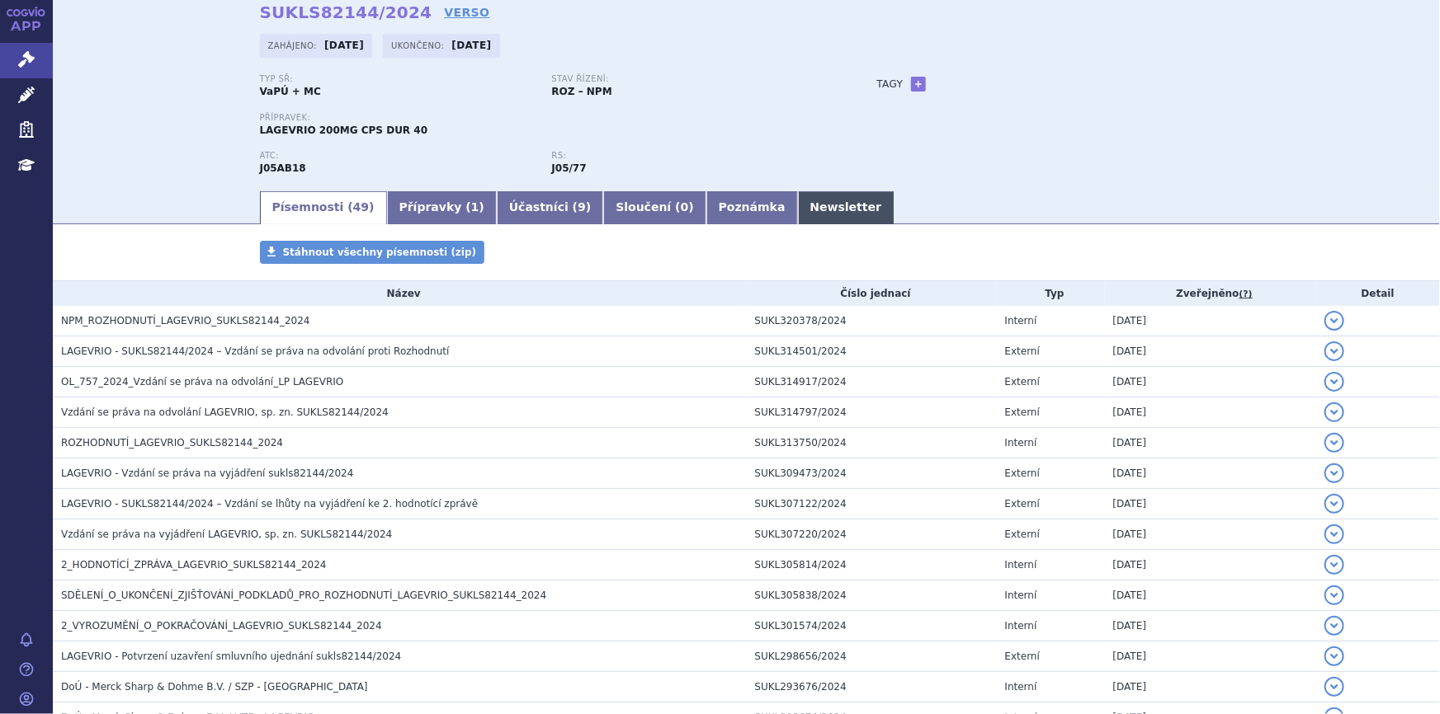
click at [798, 208] on link "Newsletter" at bounding box center [846, 207] width 97 height 33
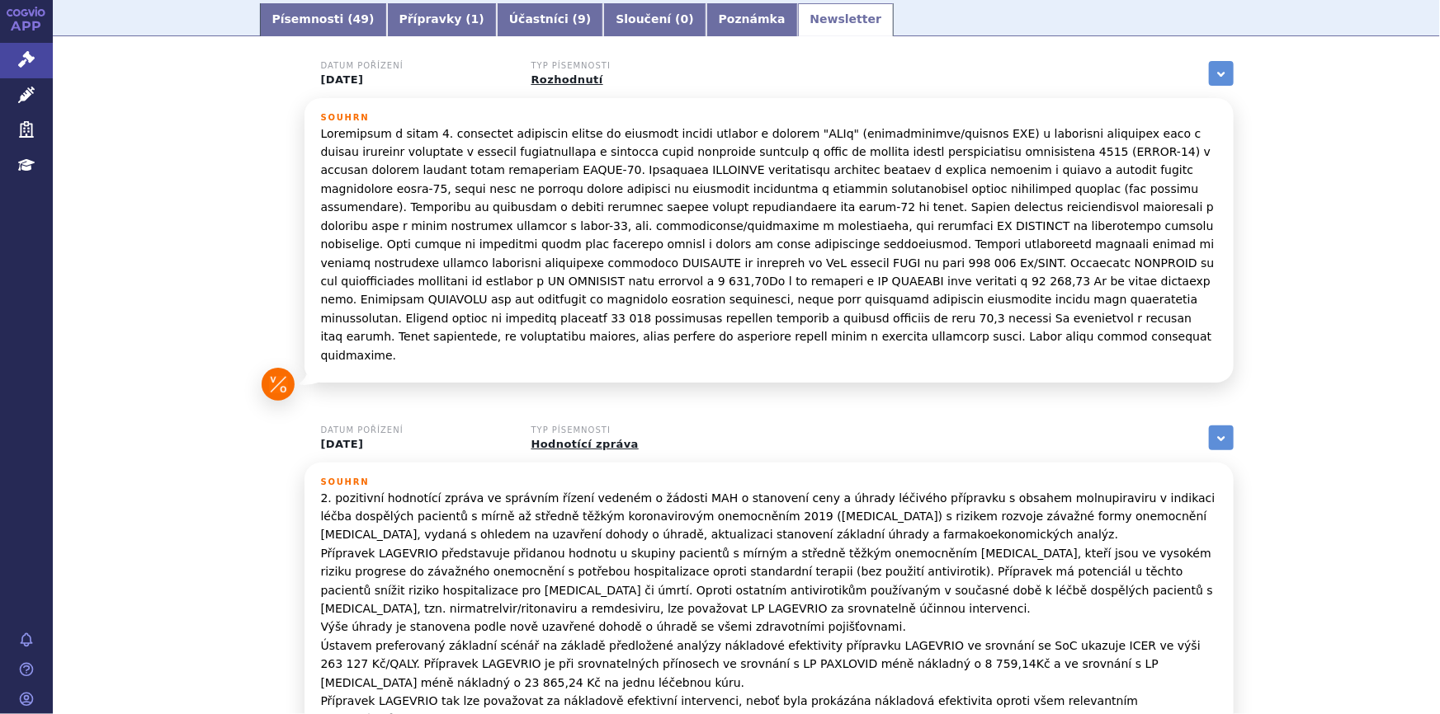
scroll to position [299, 0]
